Goal: Complete application form: Complete application form

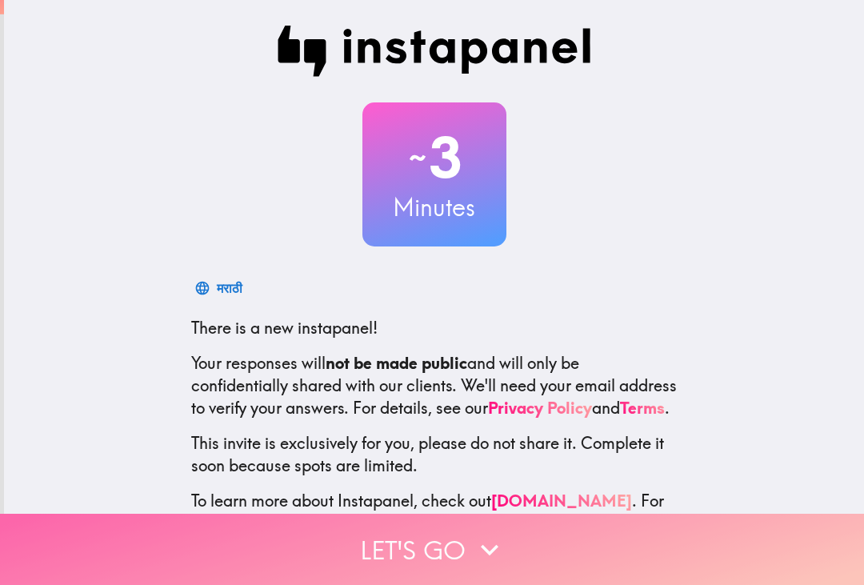
click at [426, 526] on button "Let's go" at bounding box center [432, 549] width 864 height 71
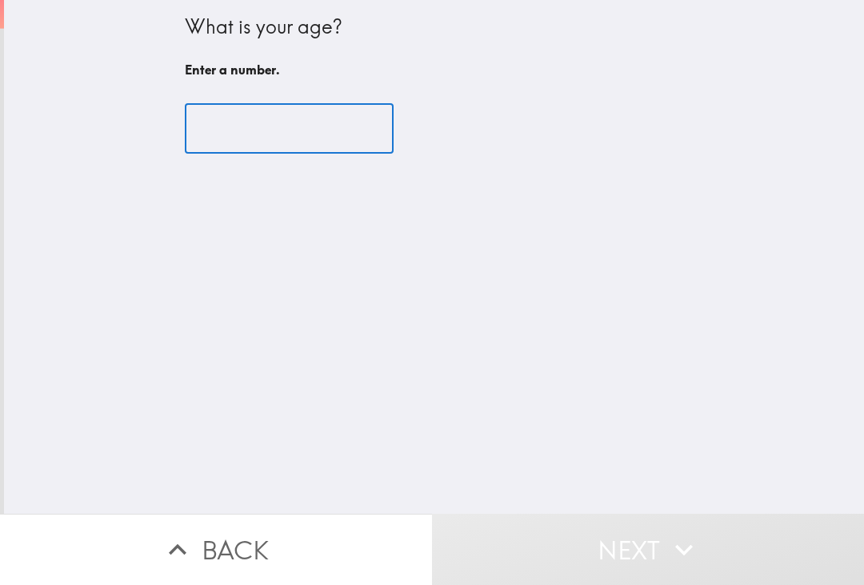
click at [266, 139] on input "number" at bounding box center [289, 129] width 209 height 50
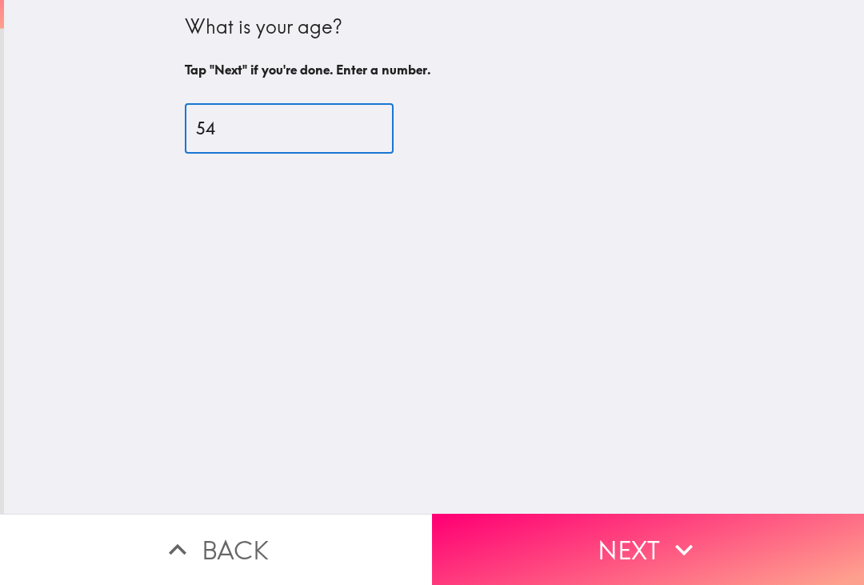
type input "54"
click at [567, 493] on div "What is your age? Tap "Next" if you're done. Enter a number. 54 ​" at bounding box center [434, 257] width 860 height 514
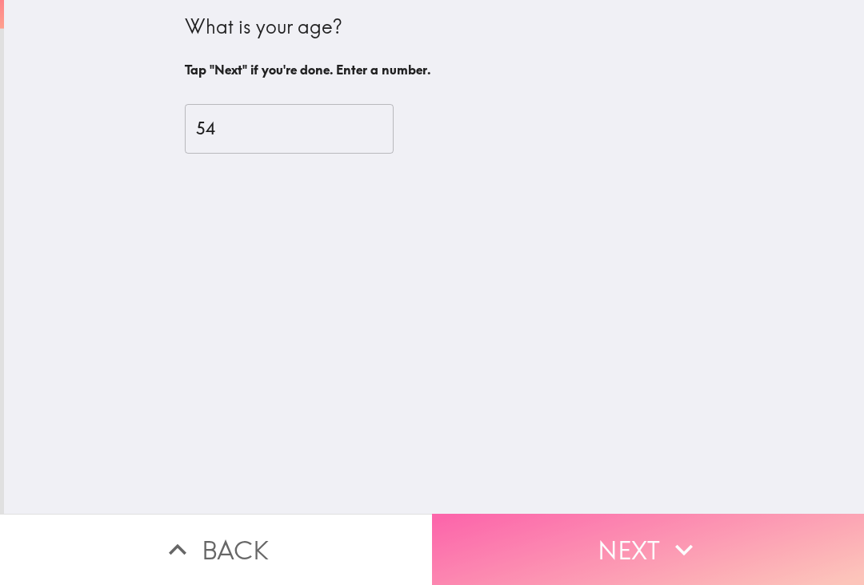
click at [579, 523] on button "Next" at bounding box center [648, 549] width 432 height 71
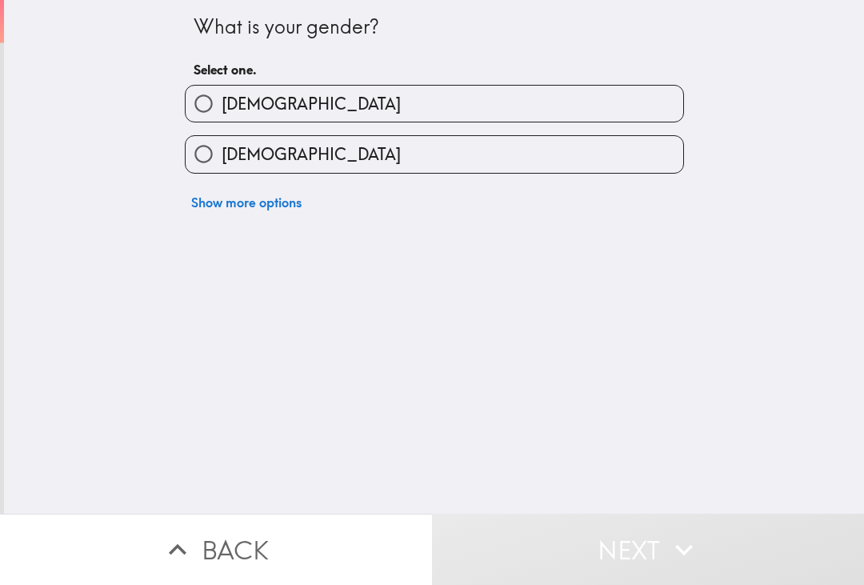
click at [263, 114] on label "[DEMOGRAPHIC_DATA]" at bounding box center [435, 104] width 498 height 36
click at [222, 114] on input "[DEMOGRAPHIC_DATA]" at bounding box center [204, 104] width 36 height 36
radio input "true"
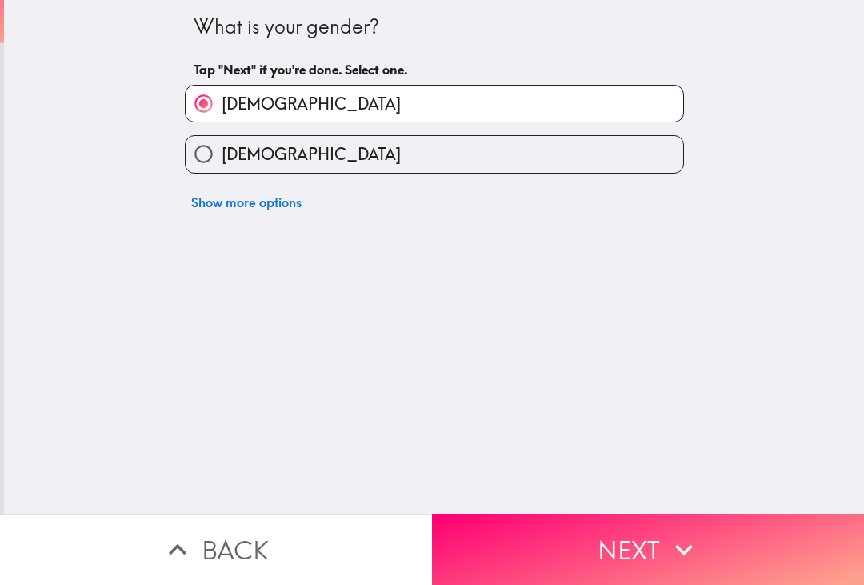
click at [554, 498] on div "What is your gender? Tap "Next" if you're done. Select one. [DEMOGRAPHIC_DATA] …" at bounding box center [434, 257] width 860 height 514
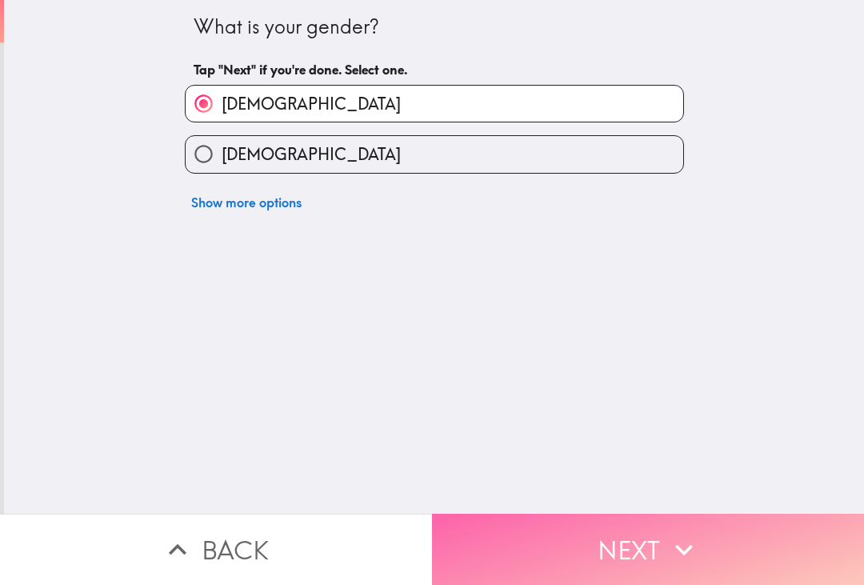
click at [563, 527] on button "Next" at bounding box center [648, 549] width 432 height 71
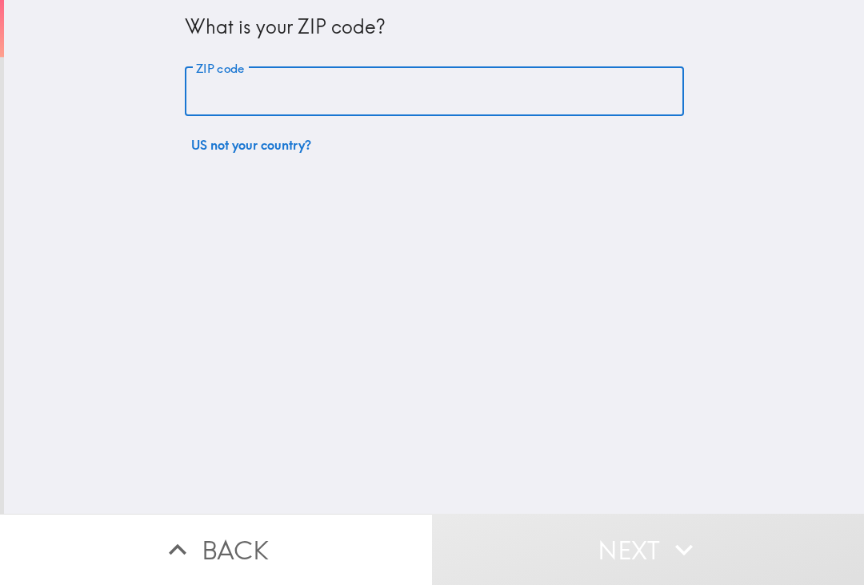
click at [292, 94] on input "ZIP code" at bounding box center [434, 92] width 499 height 50
type input "13126"
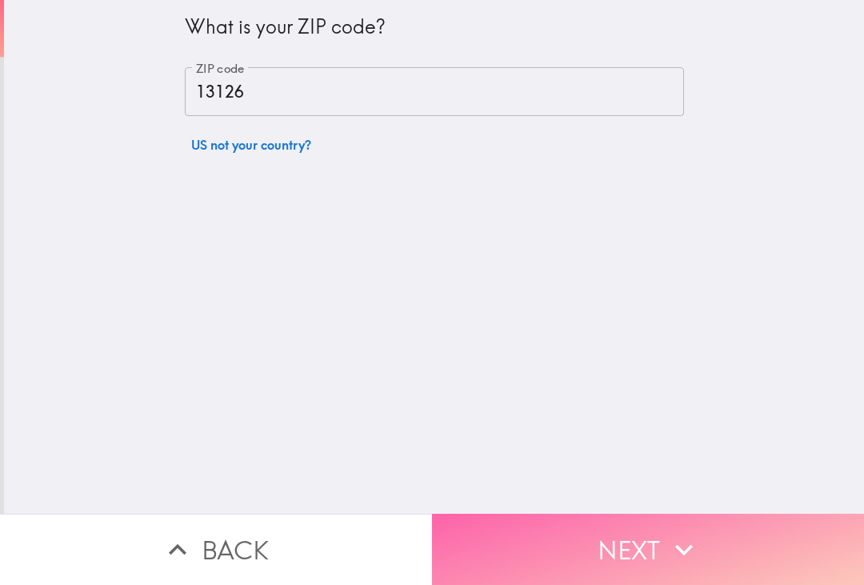
click at [571, 524] on button "Next" at bounding box center [648, 549] width 432 height 71
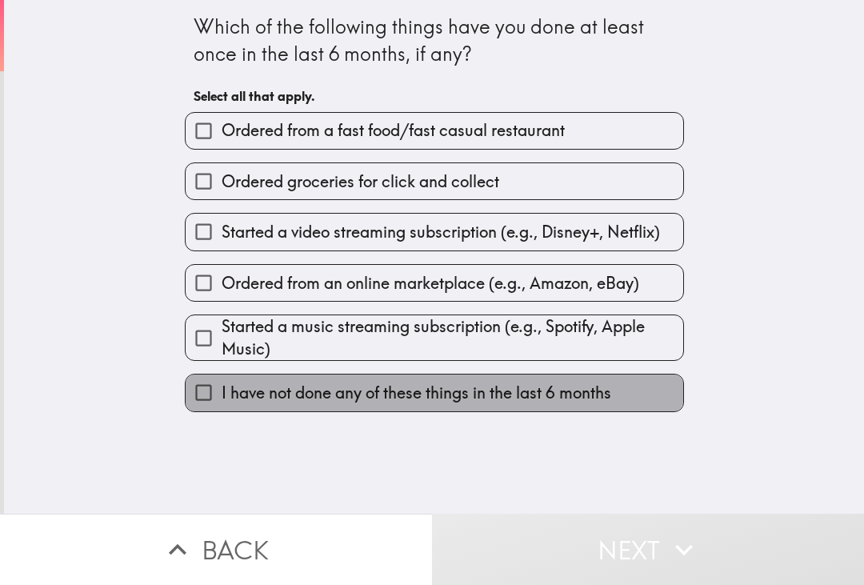
click at [306, 377] on label "I have not done any of these things in the last 6 months" at bounding box center [435, 392] width 498 height 36
click at [222, 377] on input "I have not done any of these things in the last 6 months" at bounding box center [204, 392] width 36 height 36
checkbox input "true"
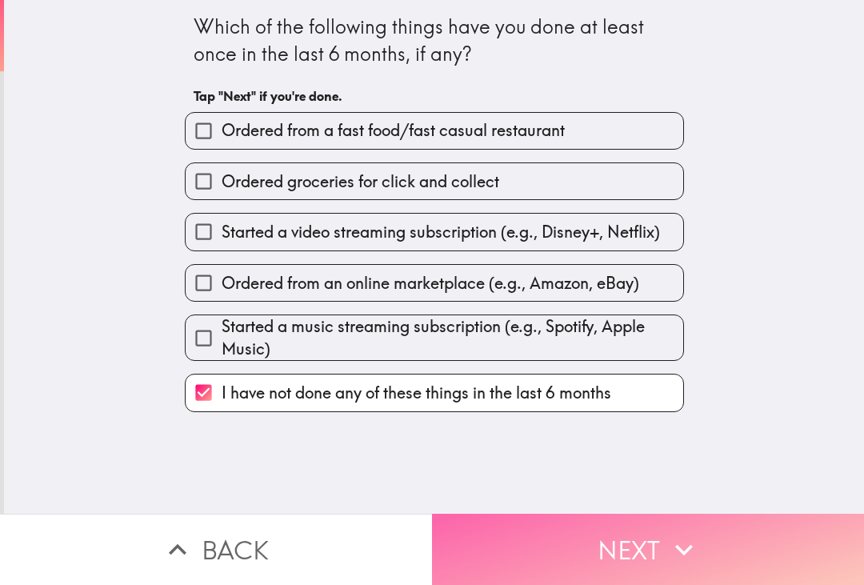
click at [529, 514] on button "Next" at bounding box center [648, 549] width 432 height 71
